Goal: Transaction & Acquisition: Purchase product/service

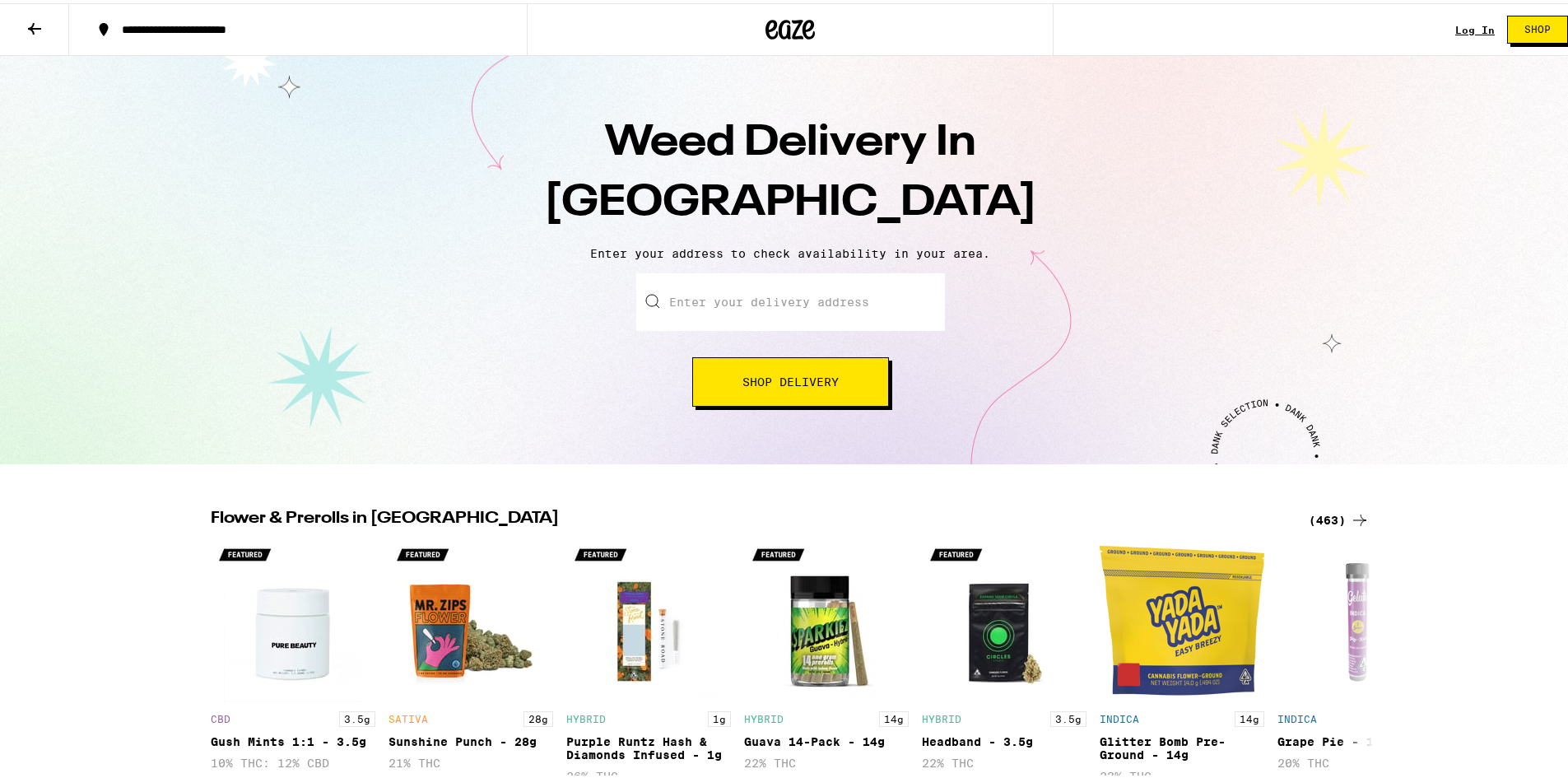
click at [827, 301] on input "Enter your delivery address" at bounding box center [790, 298] width 308 height 58
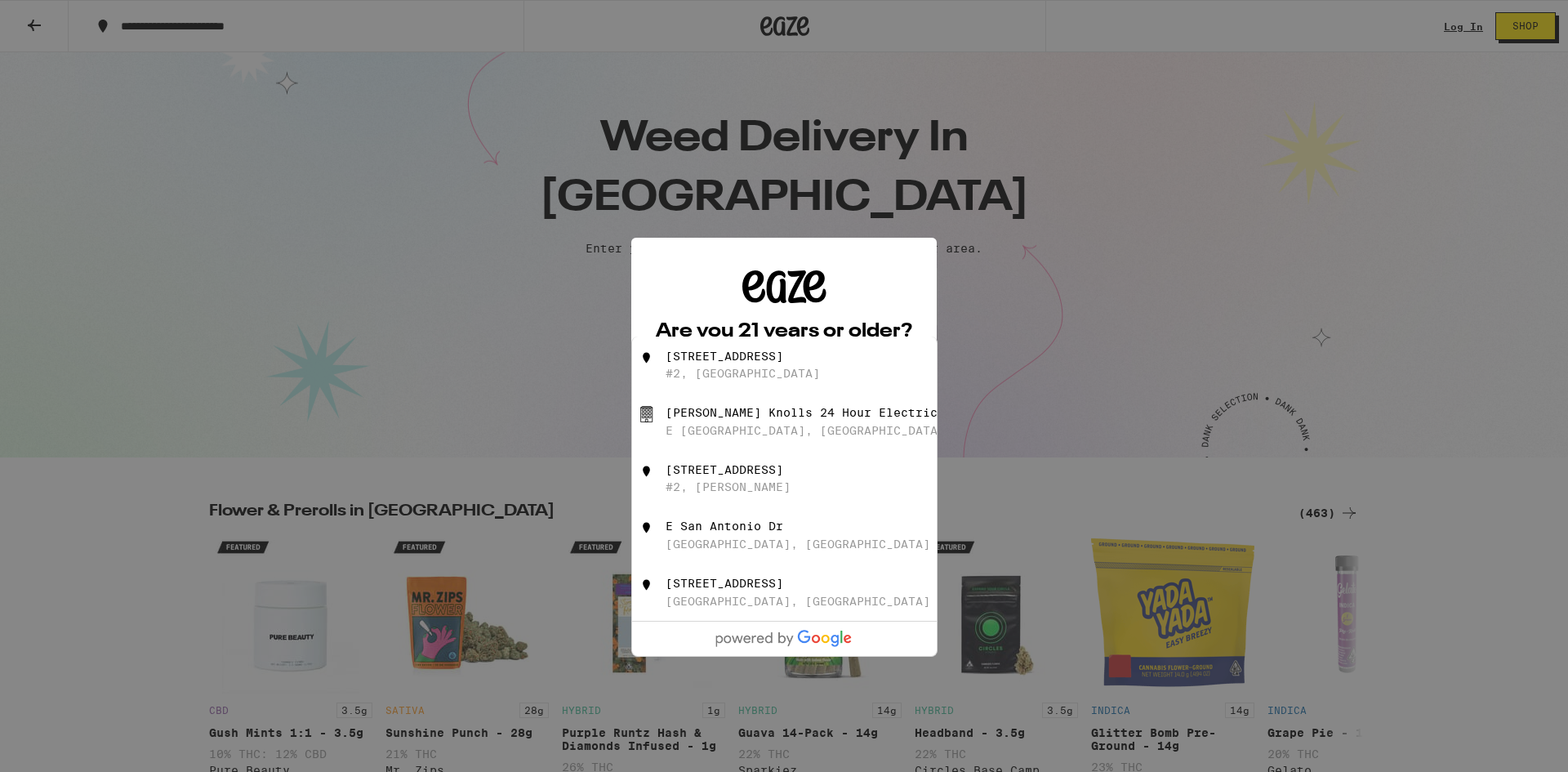
click at [789, 388] on div "[STREET_ADDRESS]" at bounding box center [784, 365] width 304 height 58
type input "[STREET_ADDRESS]"
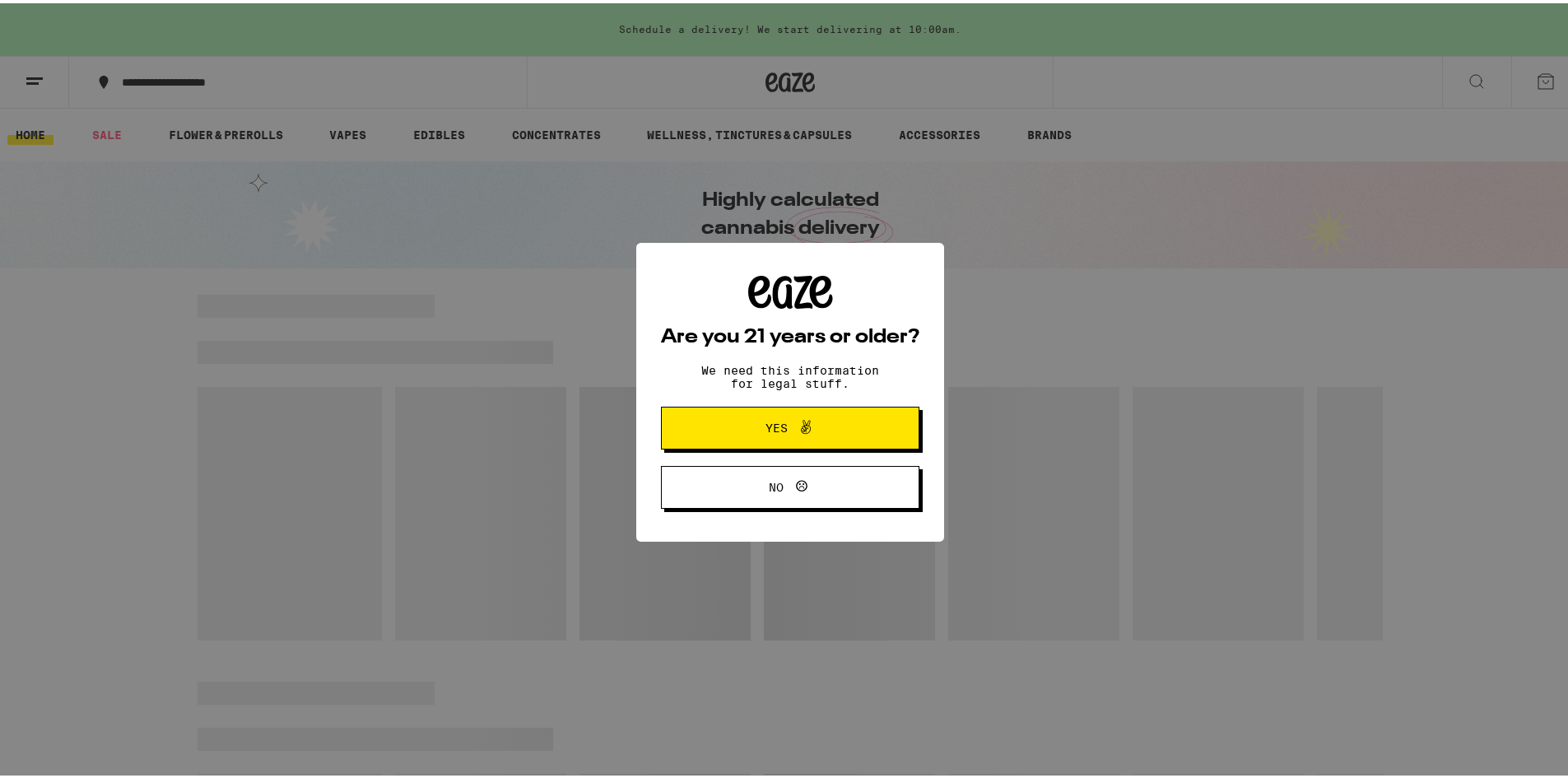
click at [736, 439] on button "Yes" at bounding box center [790, 424] width 259 height 42
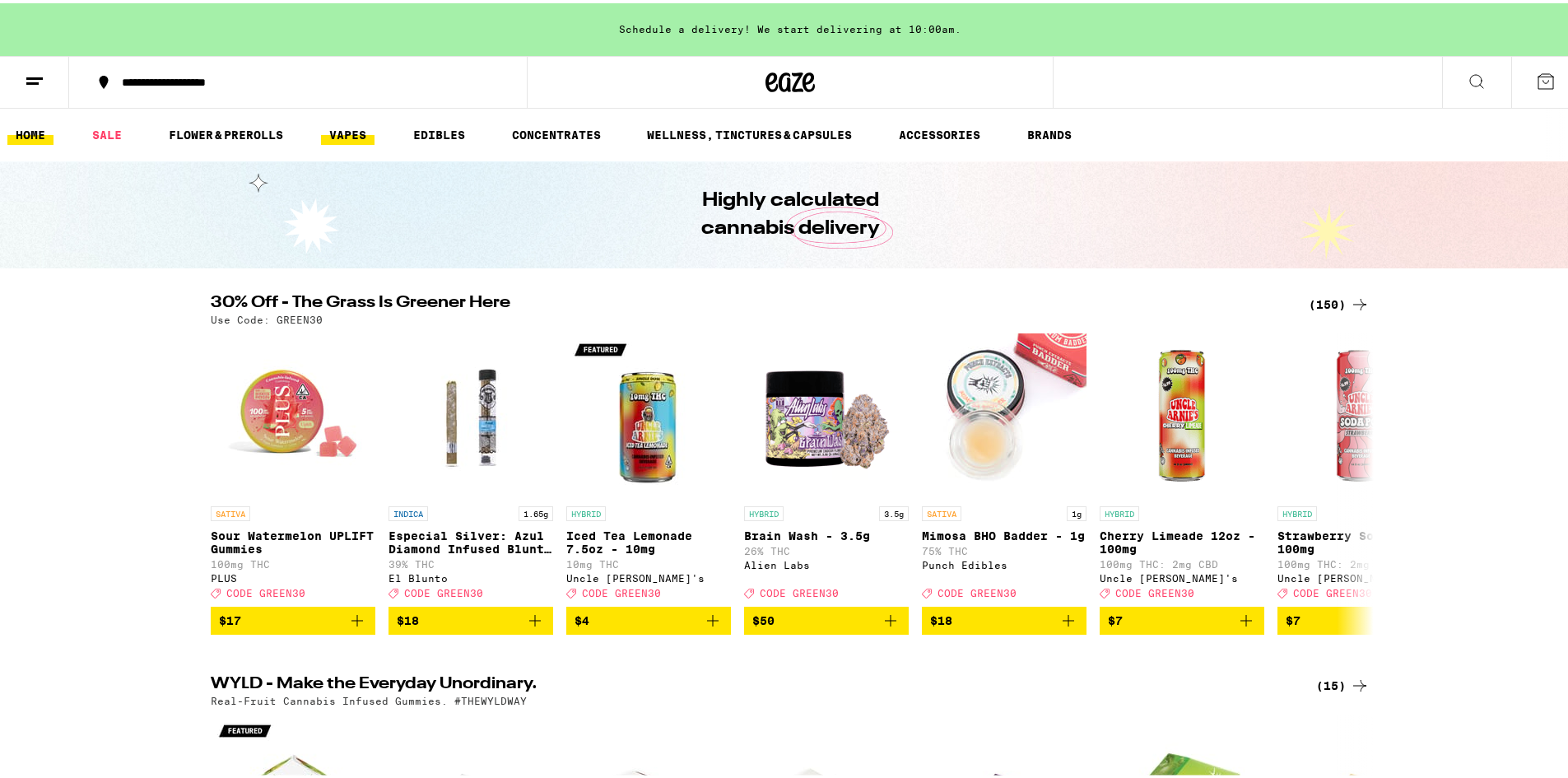
click at [360, 142] on link "VAPES" at bounding box center [348, 131] width 53 height 19
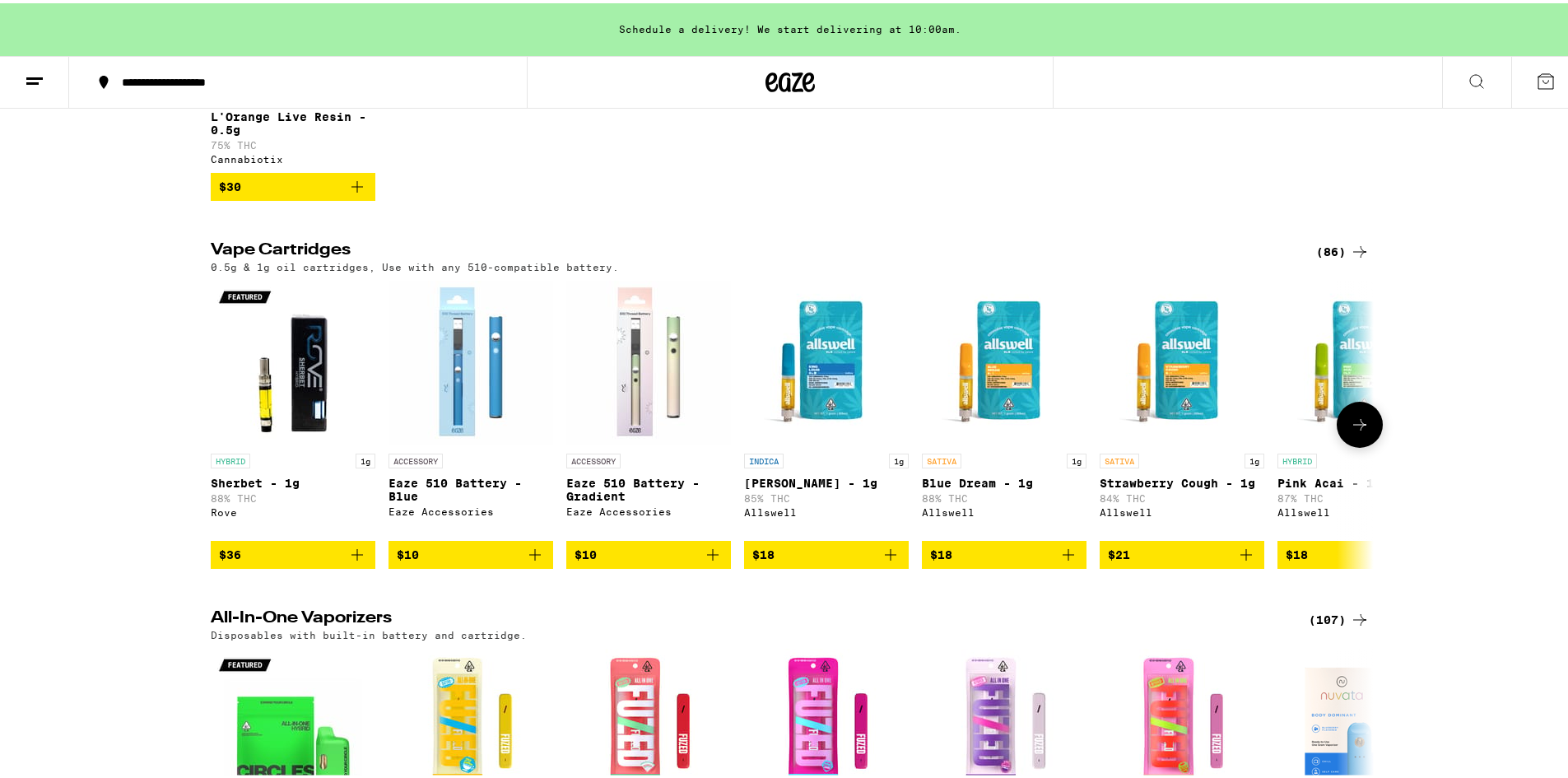
scroll to position [412, 0]
